Goal: Task Accomplishment & Management: Complete application form

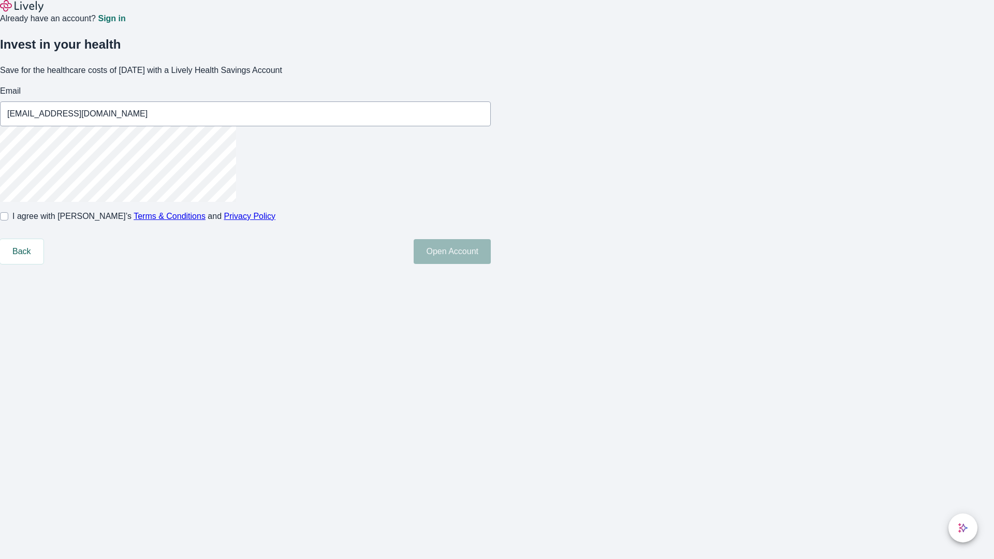
click at [8, 221] on input "I agree with Lively’s Terms & Conditions and Privacy Policy" at bounding box center [4, 216] width 8 height 8
checkbox input "true"
click at [491, 264] on button "Open Account" at bounding box center [452, 251] width 77 height 25
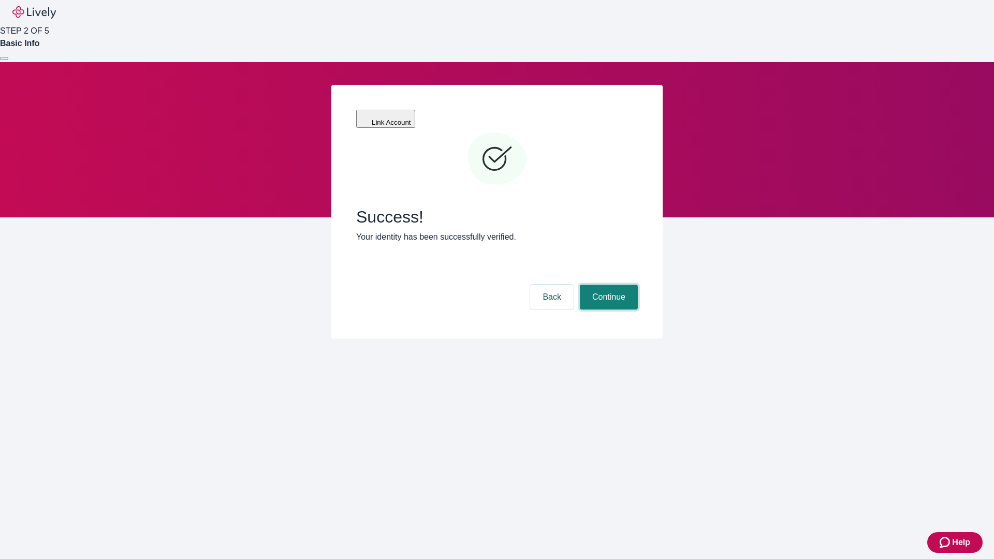
click at [607, 285] on button "Continue" at bounding box center [609, 297] width 58 height 25
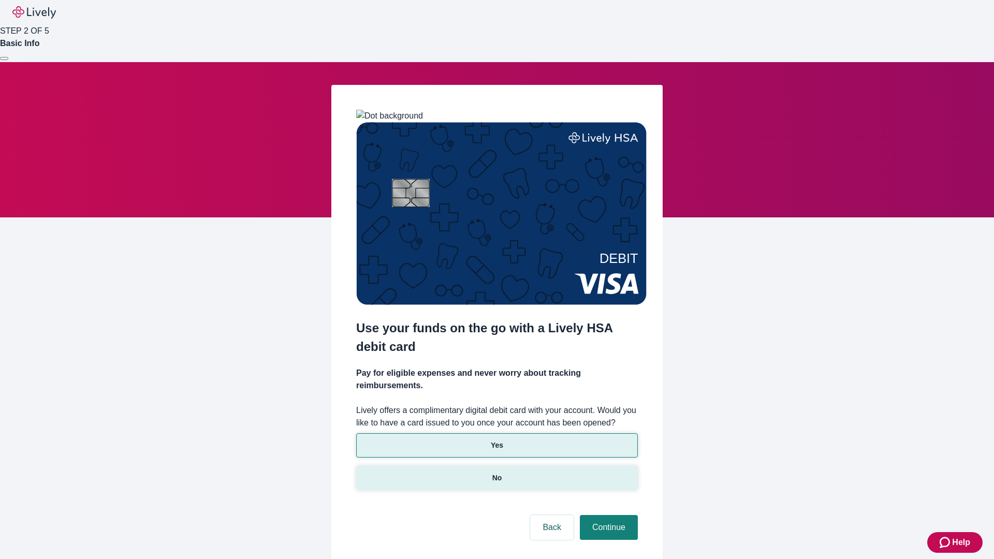
click at [497, 473] on p "No" at bounding box center [497, 478] width 10 height 11
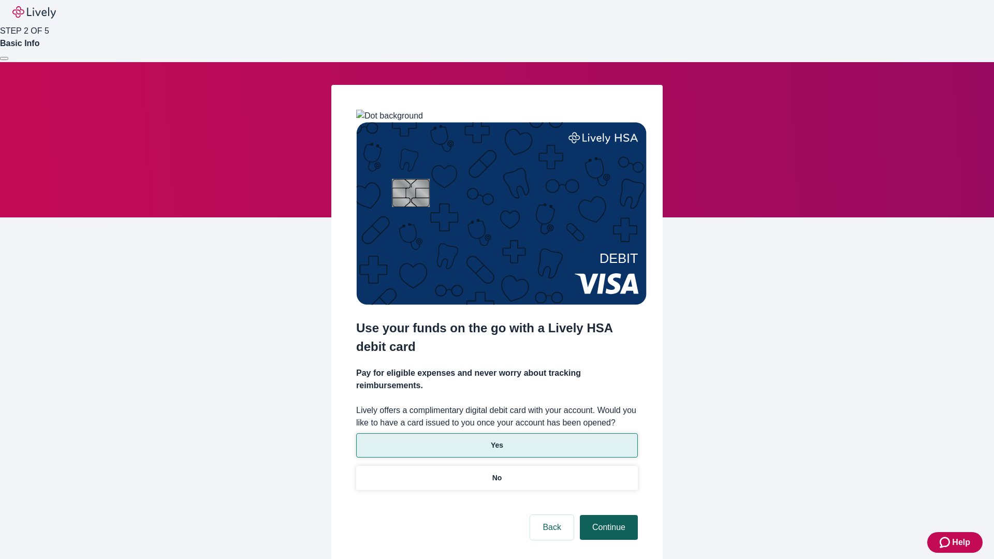
click at [607, 515] on button "Continue" at bounding box center [609, 527] width 58 height 25
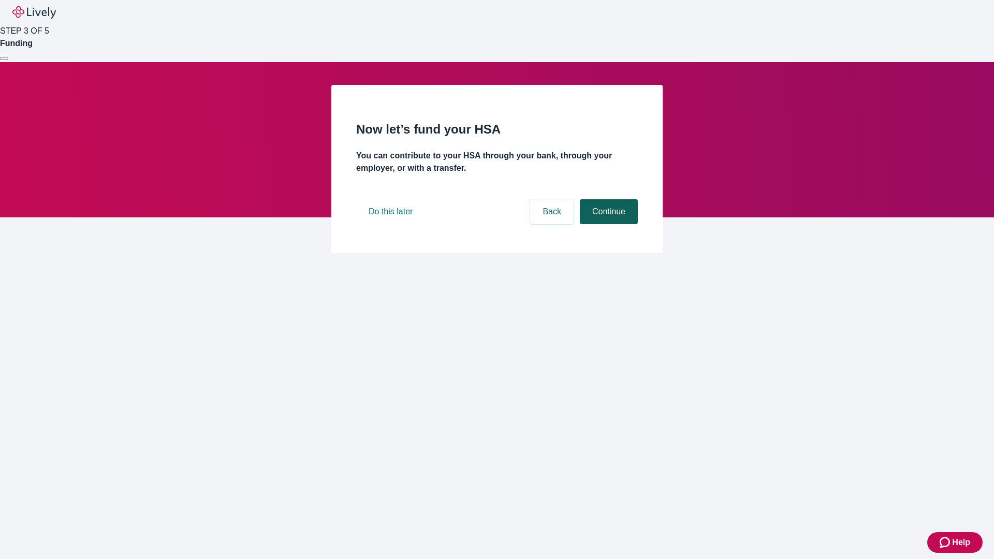
click at [607, 224] on button "Continue" at bounding box center [609, 211] width 58 height 25
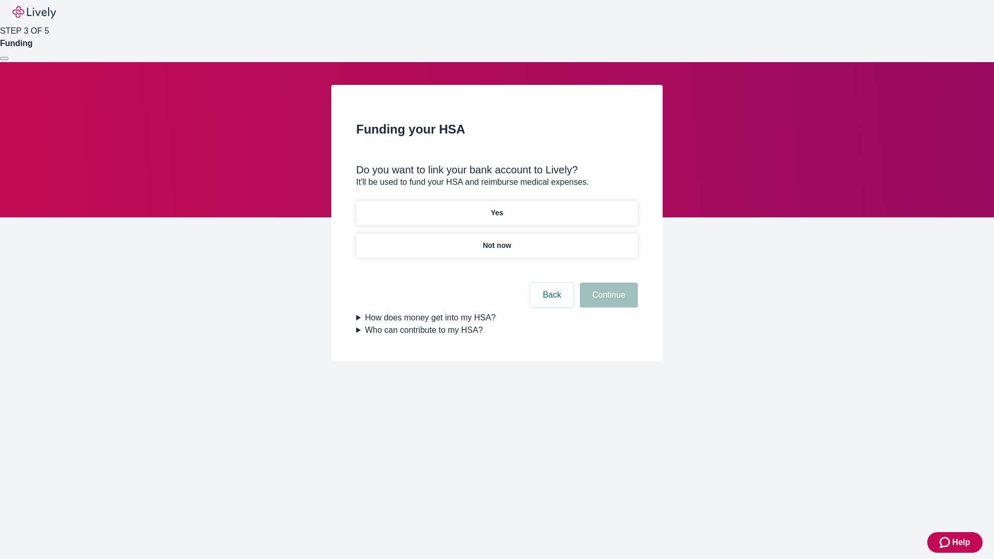
click at [497, 240] on p "Not now" at bounding box center [497, 245] width 28 height 11
click at [607, 301] on button "Continue" at bounding box center [609, 295] width 58 height 25
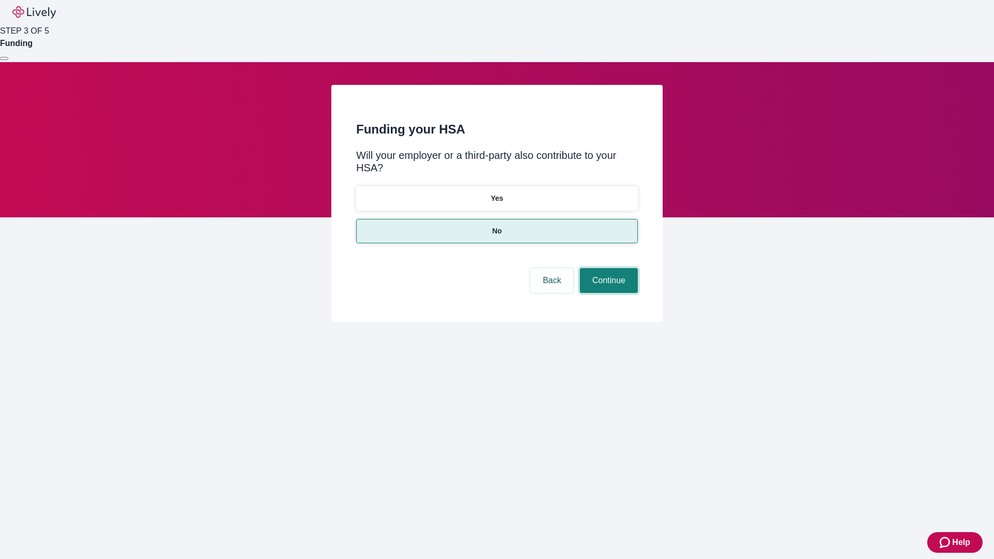
click at [607, 268] on button "Continue" at bounding box center [609, 280] width 58 height 25
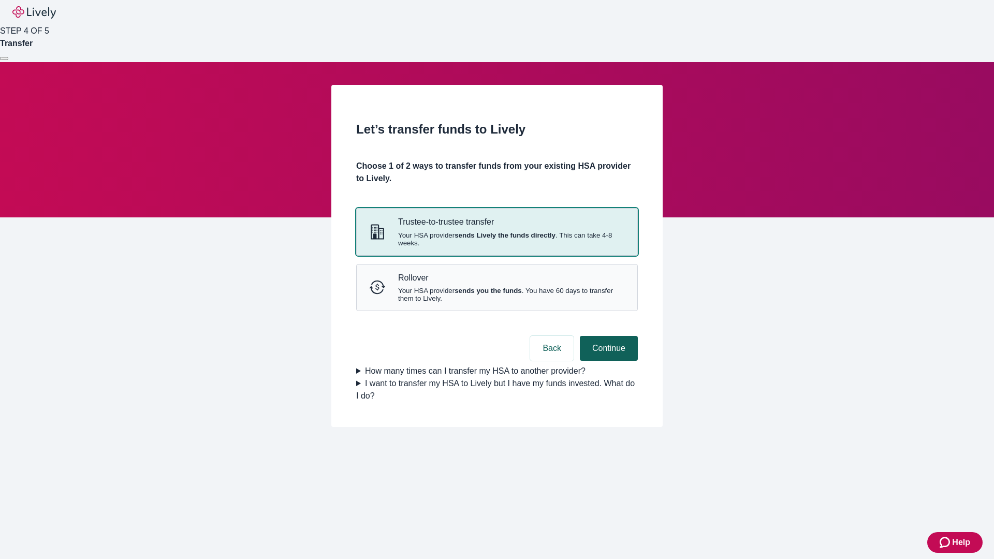
click at [497, 239] on strong "sends Lively the funds directly" at bounding box center [505, 235] width 101 height 8
click at [607, 361] on button "Continue" at bounding box center [609, 348] width 58 height 25
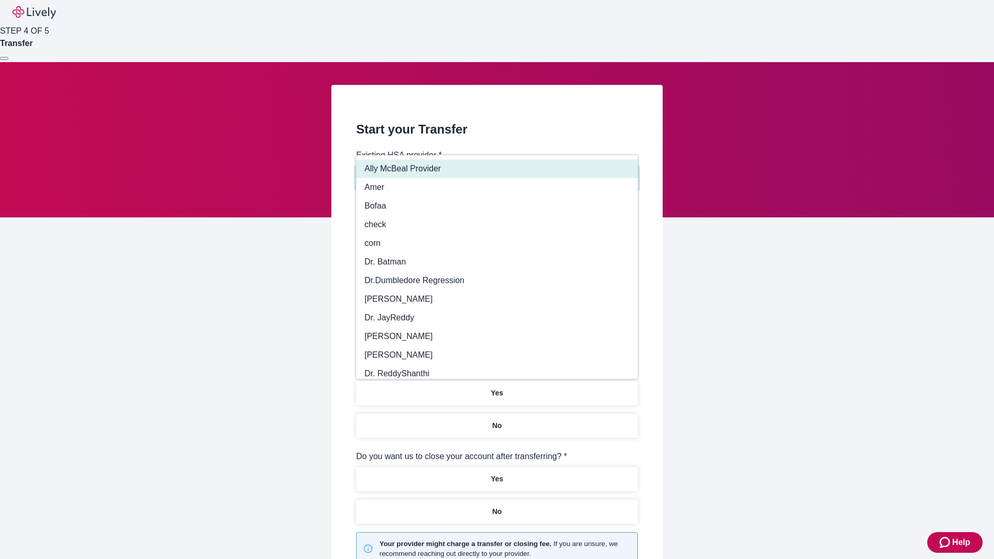
type input "Other"
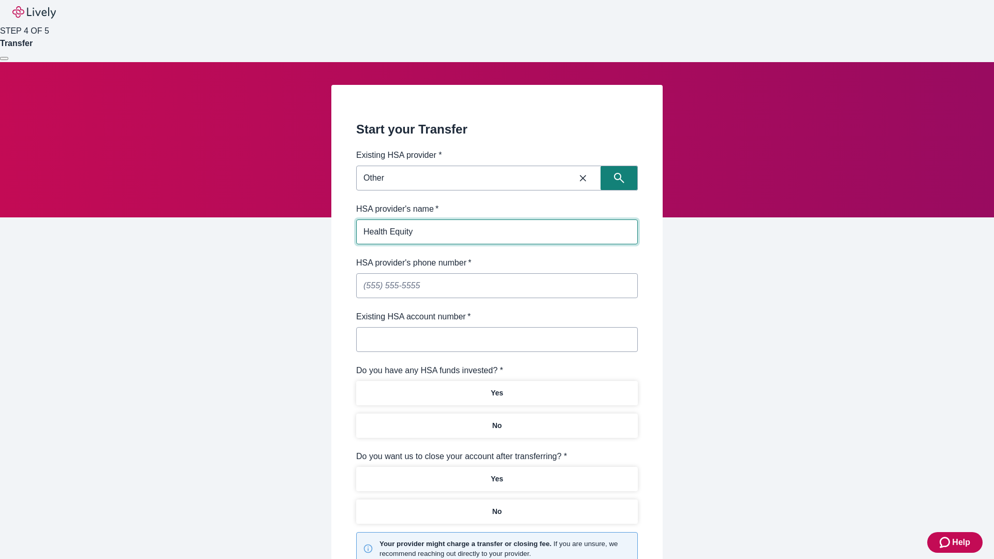
type input "Health Equity"
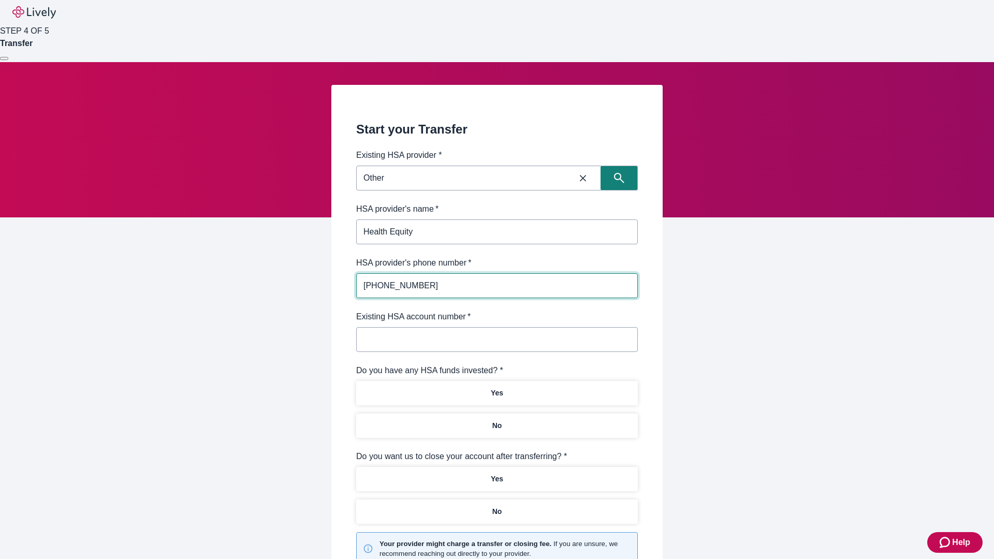
type input "[PHONE_NUMBER]"
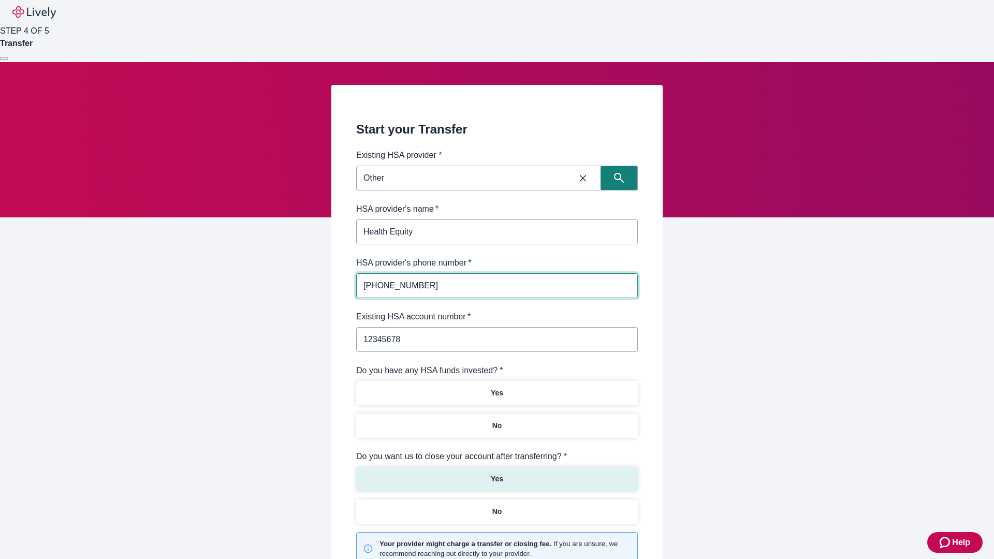
type input "12345678"
click at [497, 420] on p "No" at bounding box center [497, 425] width 10 height 11
click at [497, 474] on p "Yes" at bounding box center [497, 479] width 12 height 11
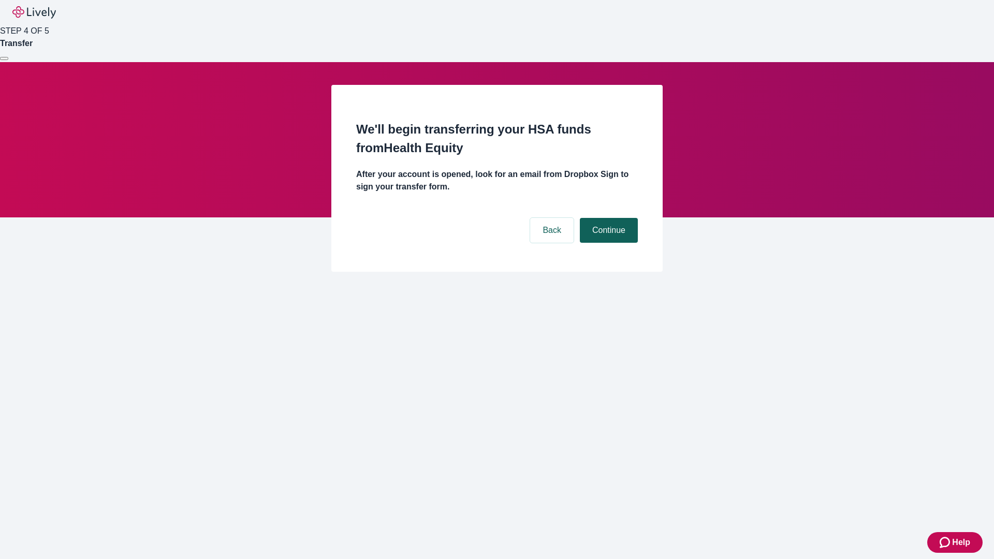
click at [607, 218] on button "Continue" at bounding box center [609, 230] width 58 height 25
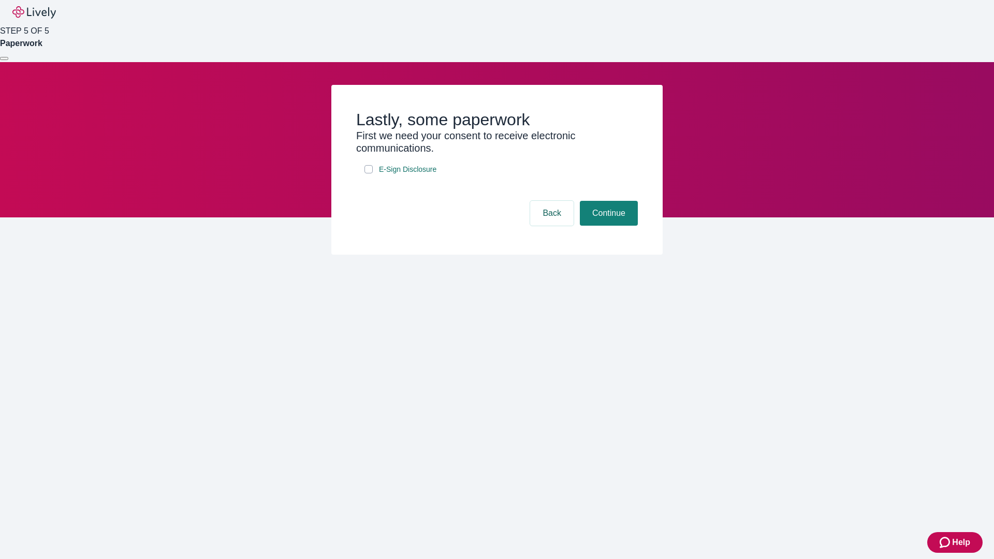
click at [369, 173] on input "E-Sign Disclosure" at bounding box center [368, 169] width 8 height 8
checkbox input "true"
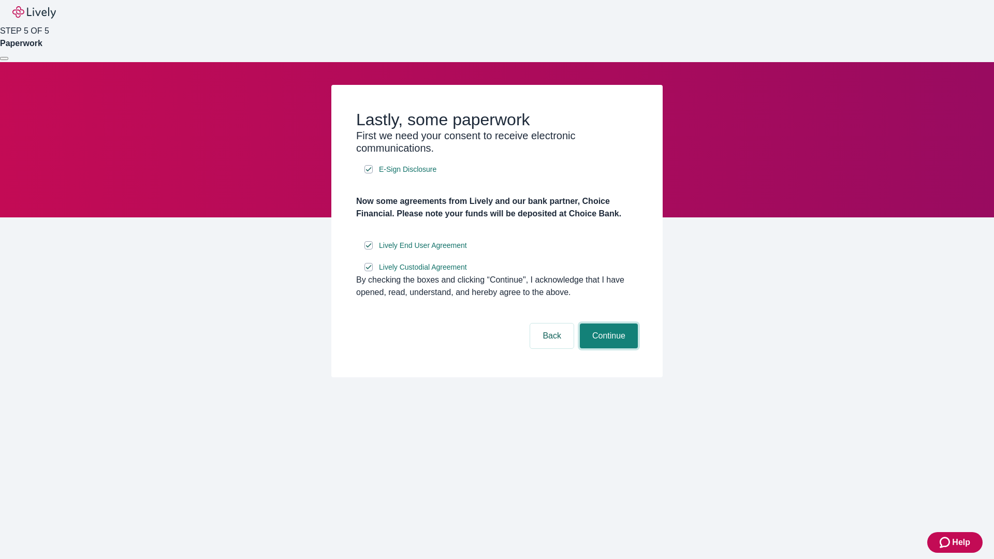
click at [607, 348] on button "Continue" at bounding box center [609, 336] width 58 height 25
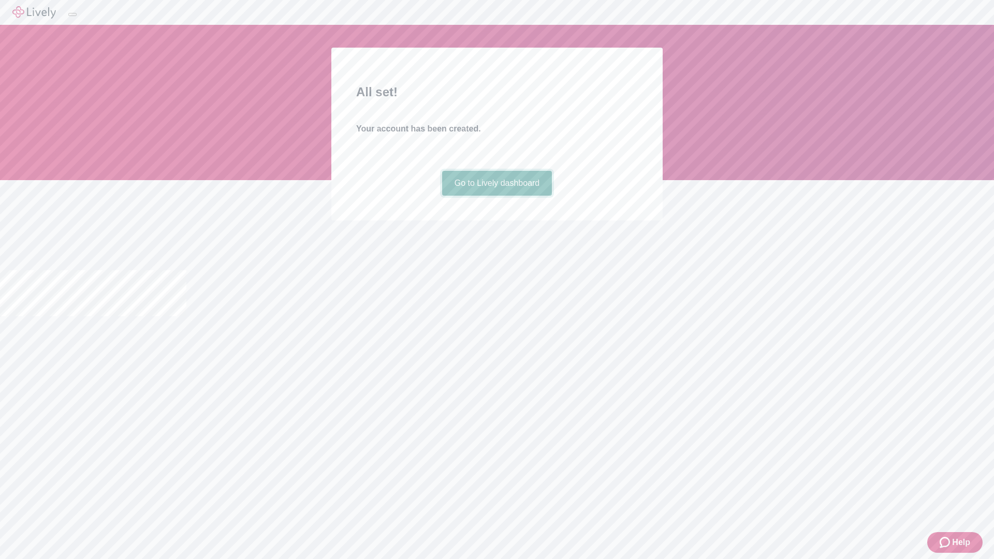
click at [497, 196] on link "Go to Lively dashboard" at bounding box center [497, 183] width 110 height 25
